Goal: Information Seeking & Learning: Learn about a topic

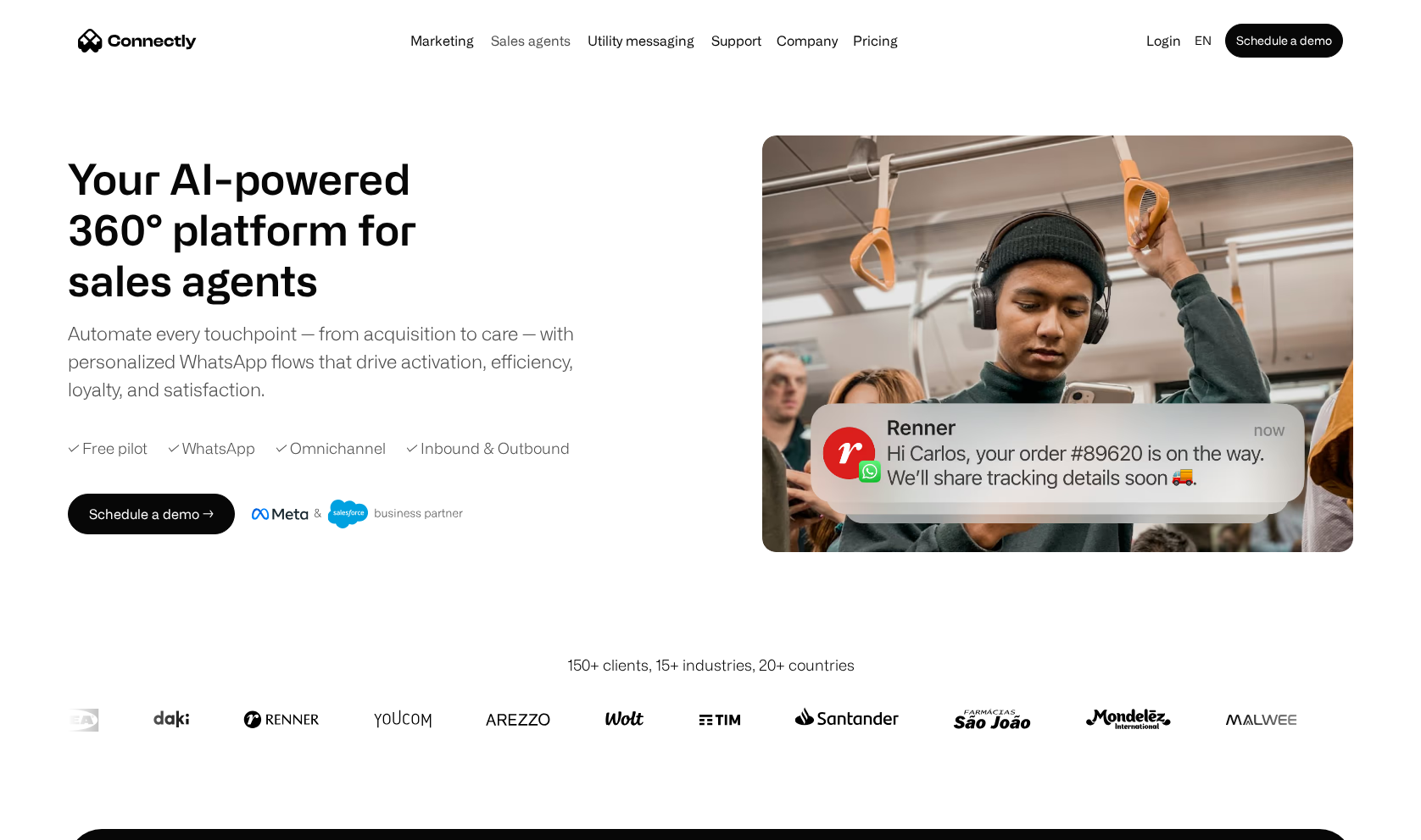
click at [563, 37] on link "Sales agents" at bounding box center [530, 41] width 94 height 13
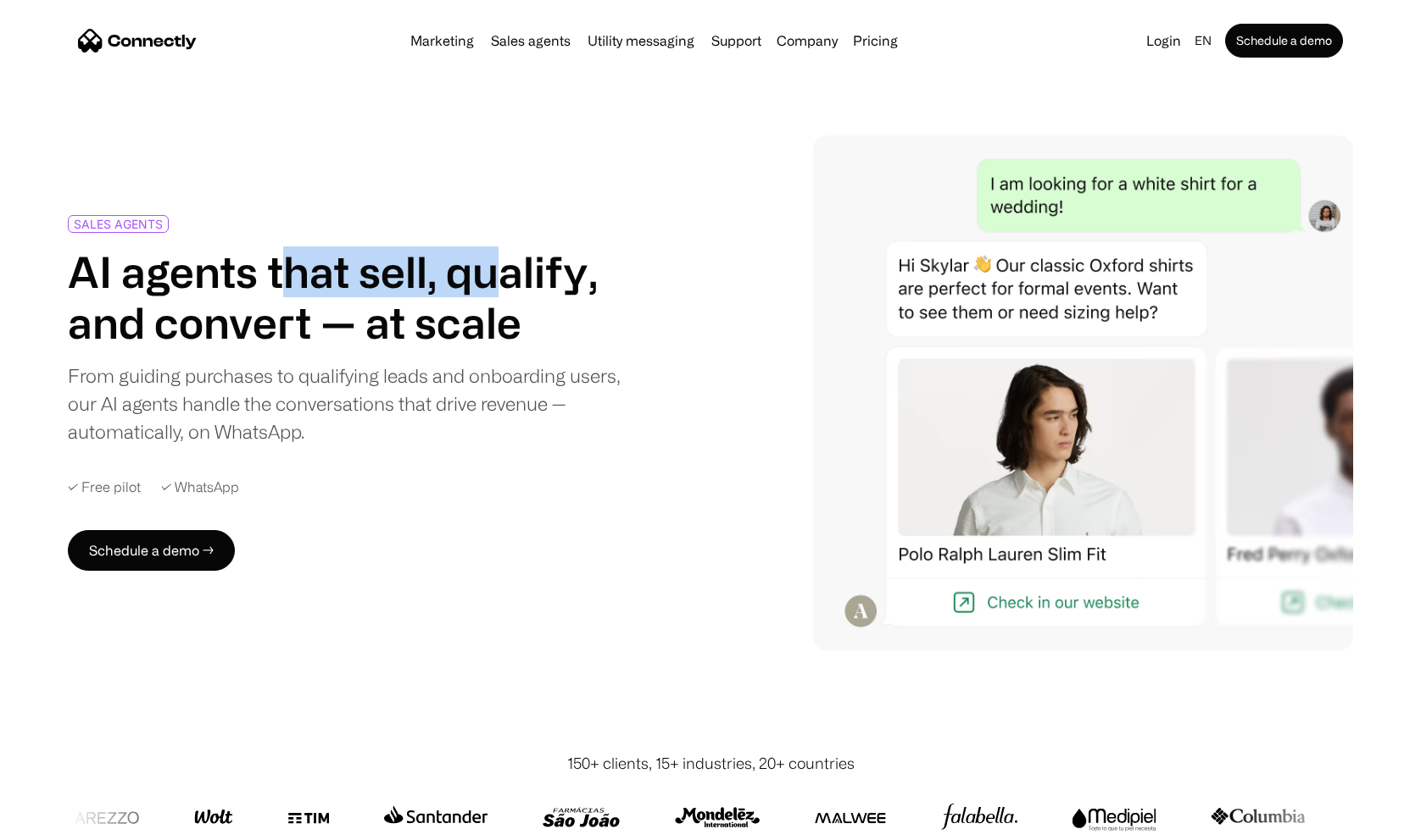
drag, startPoint x: 287, startPoint y: 273, endPoint x: 489, endPoint y: 266, distance: 202.1
click at [489, 266] on h1 "AI agents that sell, qualify, and convert — at scale" at bounding box center [346, 298] width 556 height 102
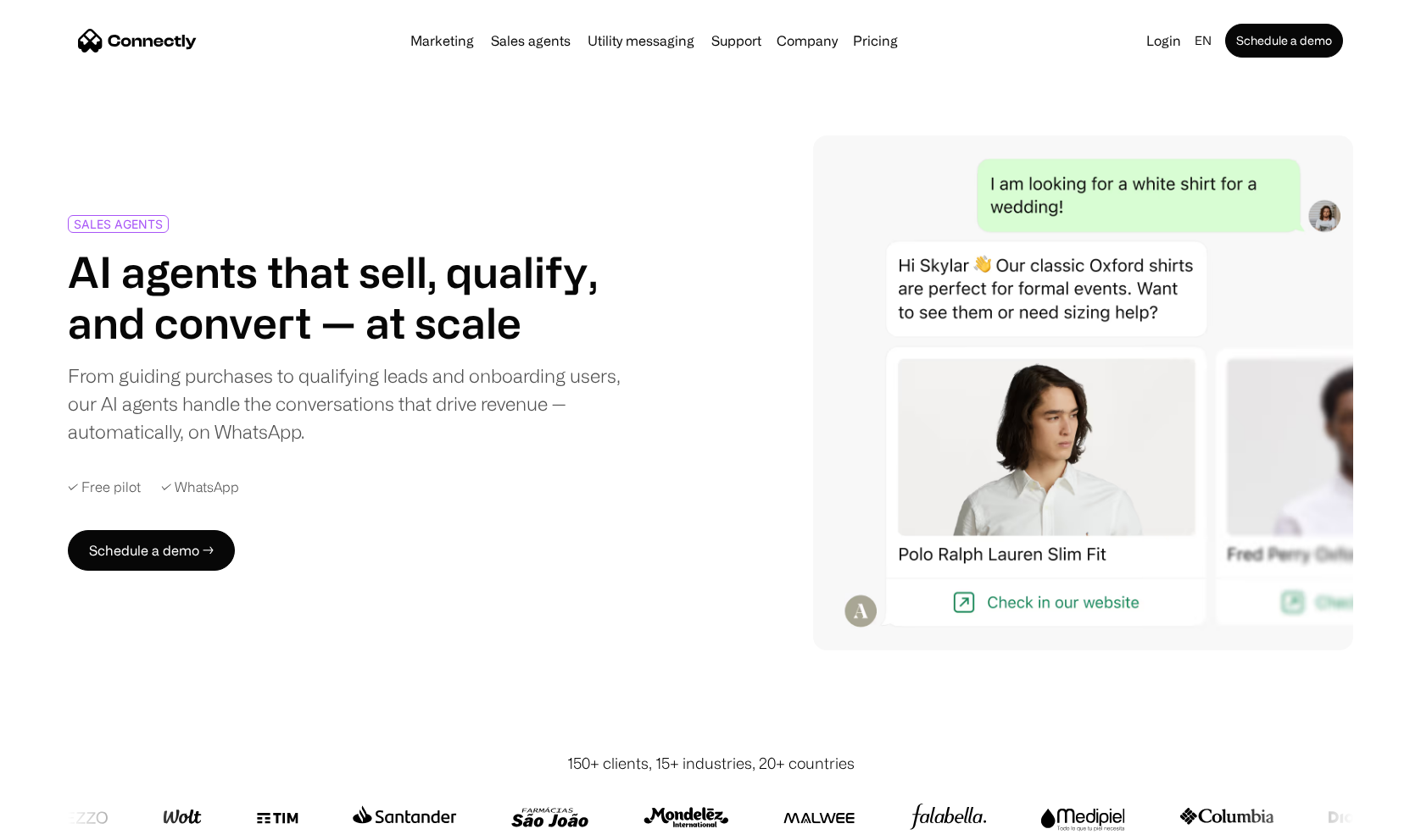
click at [366, 270] on h1 "AI agents that sell, qualify, and convert — at scale" at bounding box center [346, 298] width 556 height 102
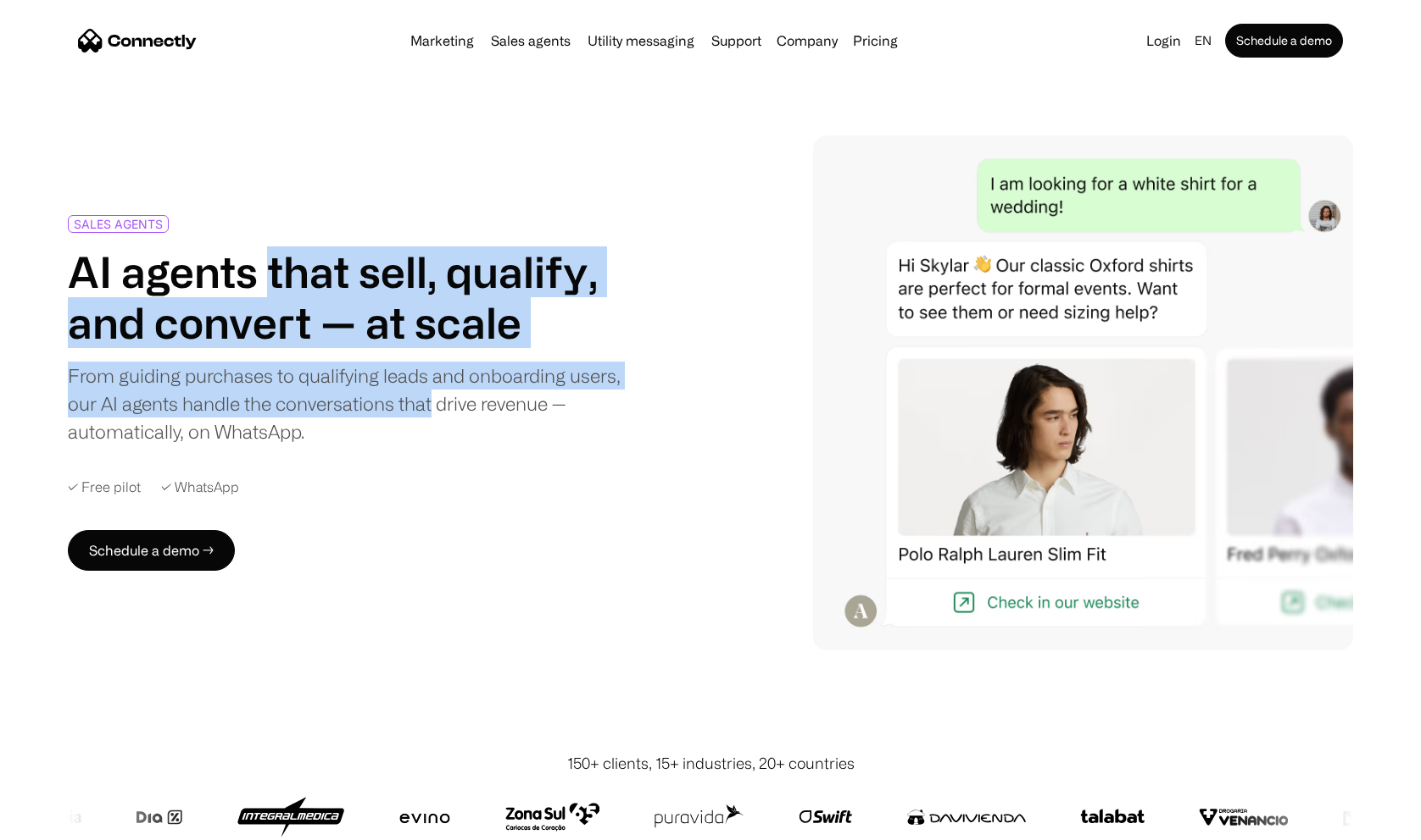
drag, startPoint x: 272, startPoint y: 279, endPoint x: 430, endPoint y: 411, distance: 205.9
click at [430, 411] on div "SALES AGENTS AI agents that sell, qualify, and convert — at scale From guiding …" at bounding box center [346, 331] width 556 height 231
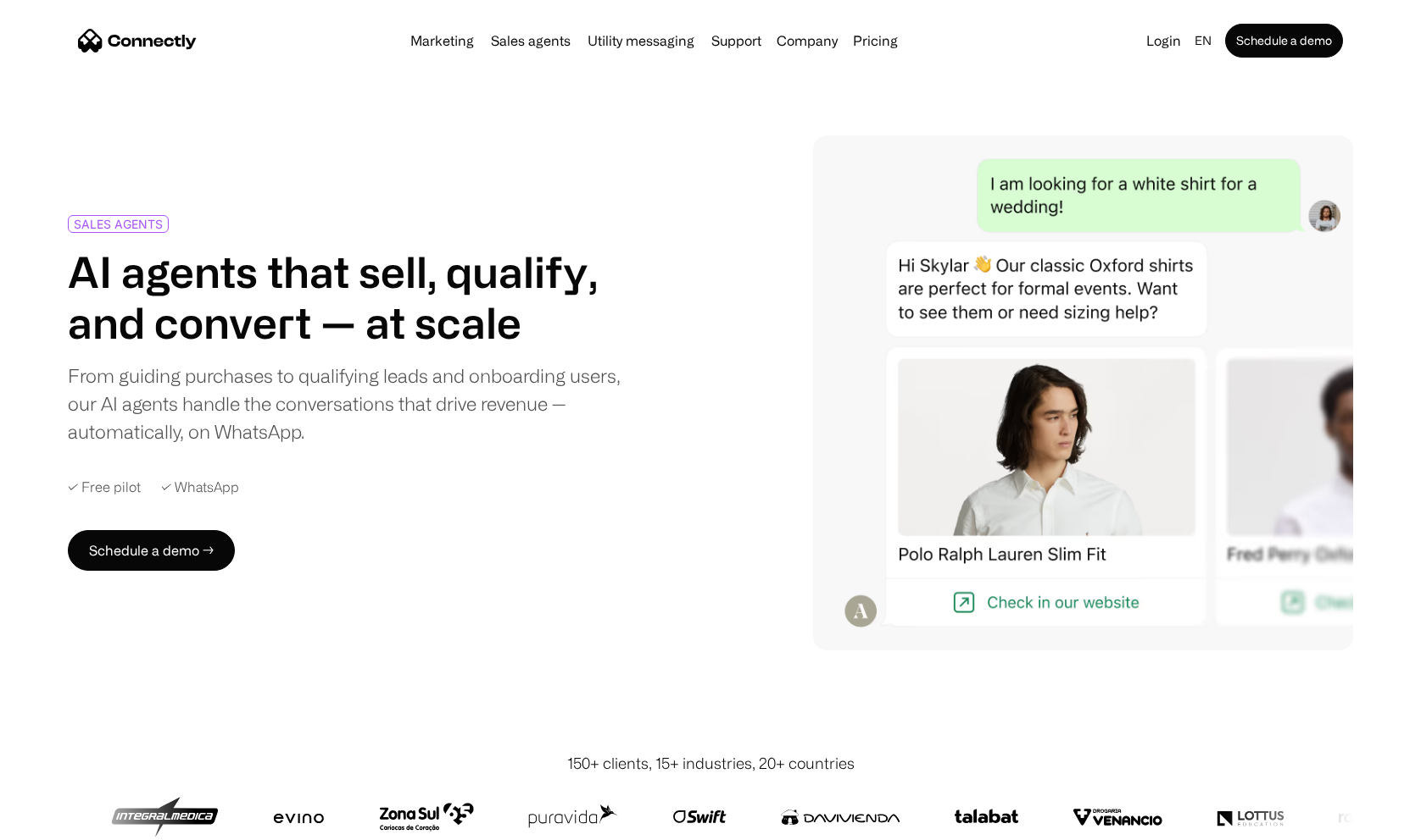
click at [465, 400] on div "From guiding purchases to qualifying leads and onboarding users, our AI agents …" at bounding box center [346, 403] width 556 height 84
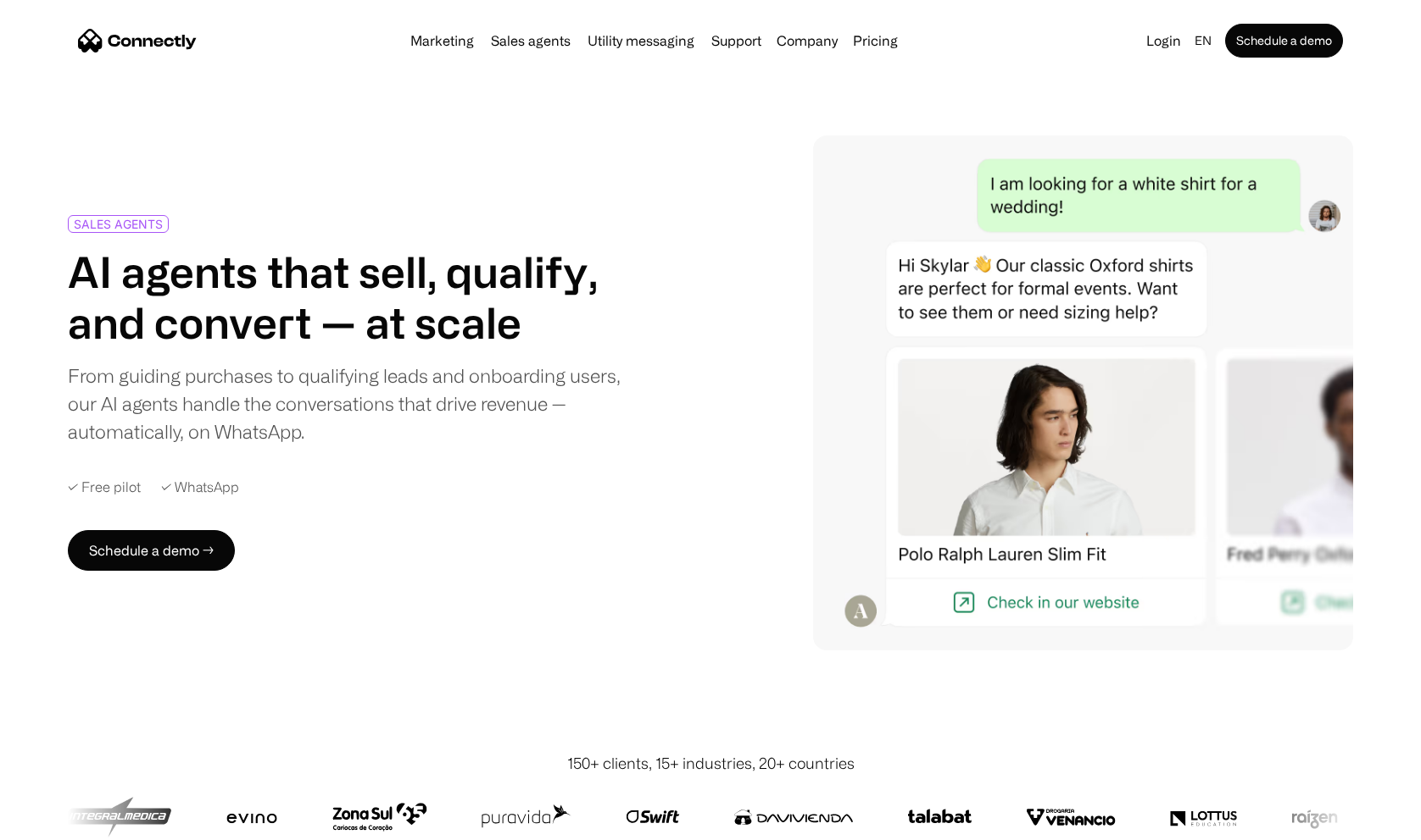
click at [334, 438] on div "From guiding purchases to qualifying leads and onboarding users, our AI agents …" at bounding box center [346, 403] width 556 height 84
